Goal: Communication & Community: Answer question/provide support

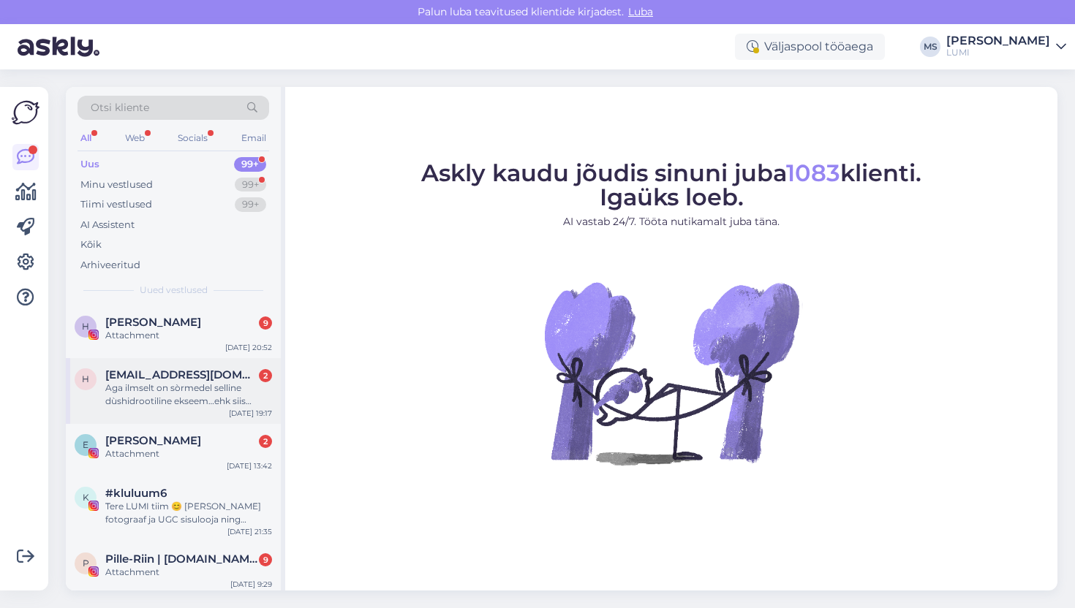
click at [199, 407] on div "Aga ilmselt on sòrmedel selline dùshidrootiline ekseem…ehk siis mullitav sellin…" at bounding box center [188, 395] width 167 height 26
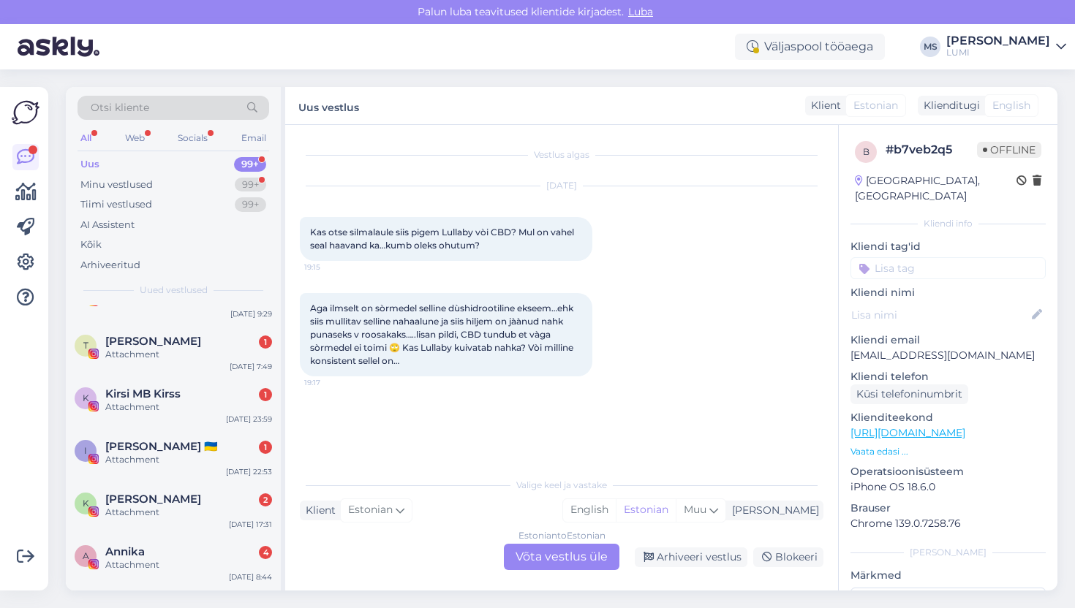
scroll to position [541, 0]
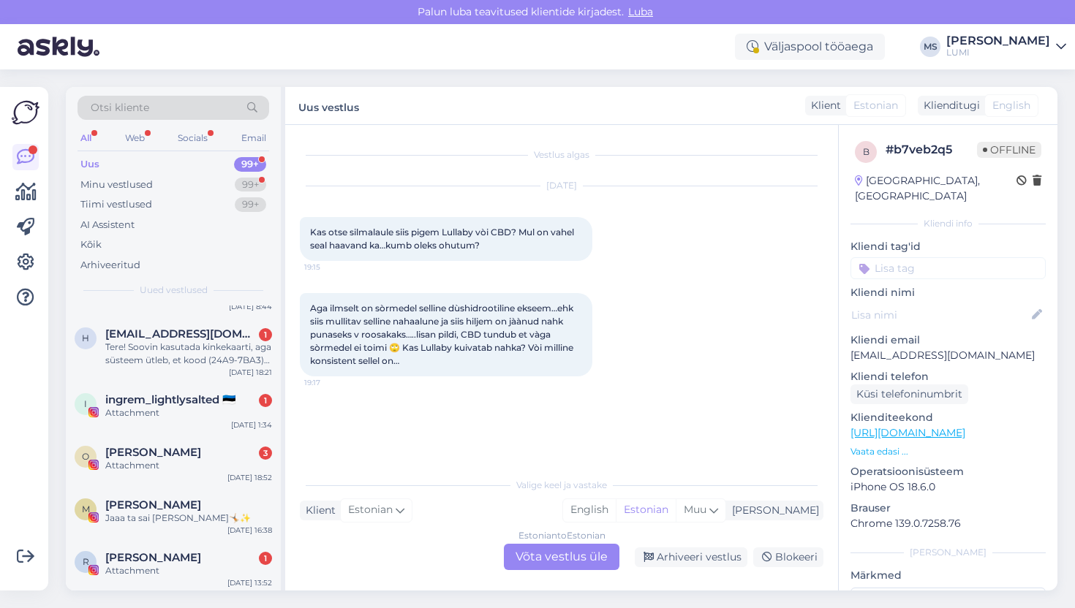
click at [562, 557] on div "Estonian to Estonian Võta vestlus üle" at bounding box center [562, 557] width 116 height 26
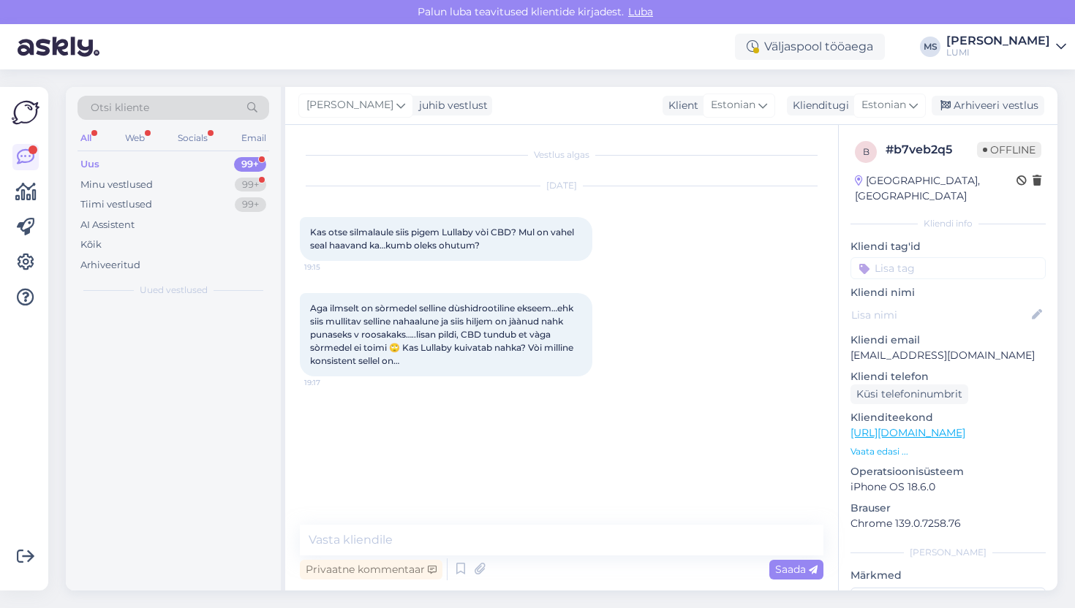
scroll to position [0, 0]
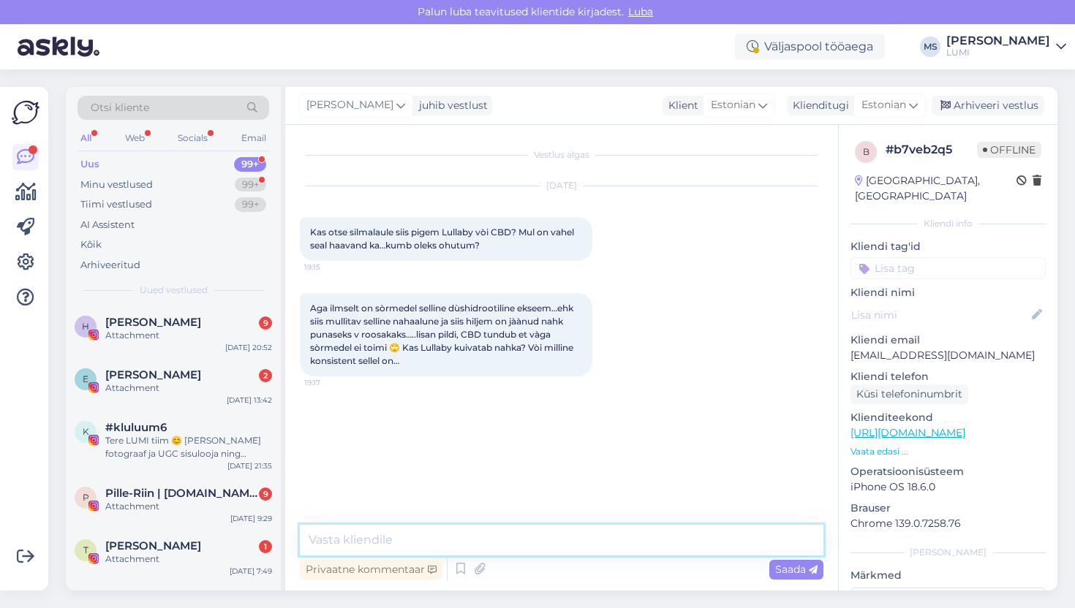
click at [565, 529] on textarea at bounding box center [562, 540] width 524 height 31
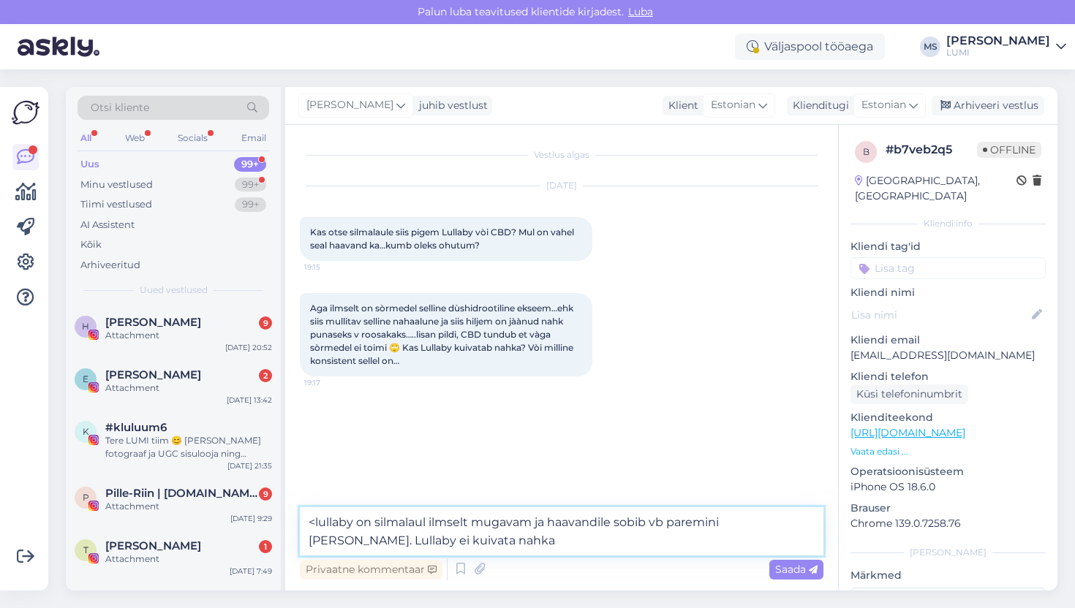
type textarea "<lullaby on silmalaul ilmselt mugavam ja haavandile sobib vb paremini [PERSON_N…"
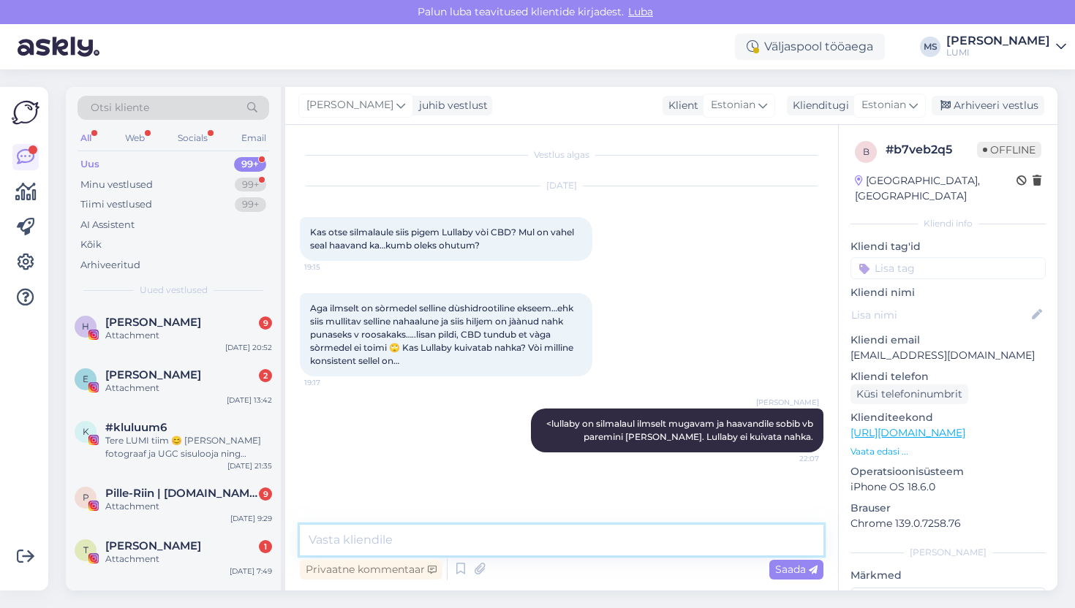
click at [555, 551] on textarea at bounding box center [562, 540] width 524 height 31
type textarea "kas see ekseem sügeleb ka?"
